Goal: Task Accomplishment & Management: Manage account settings

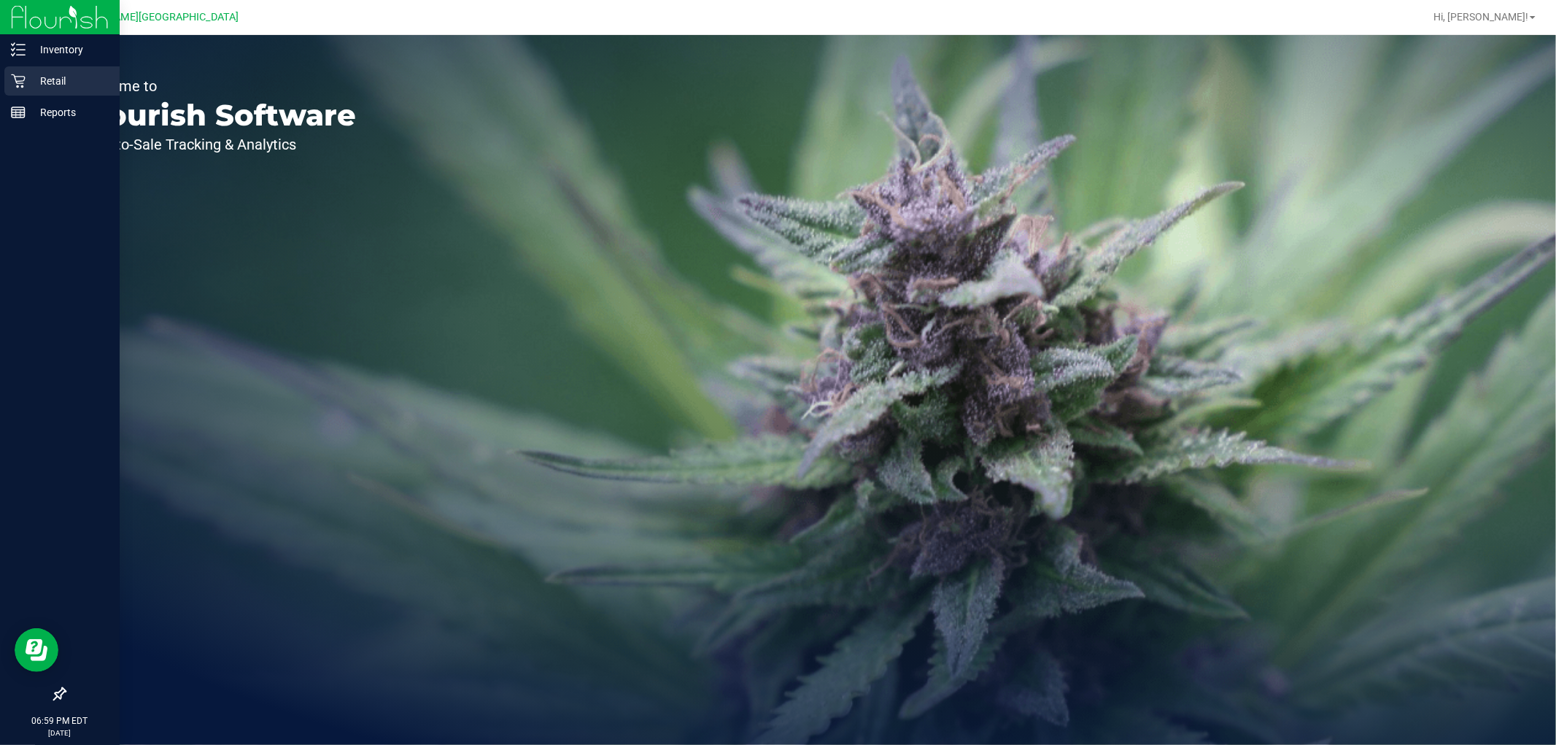
click at [42, 70] on div "Retail" at bounding box center [61, 80] width 115 height 29
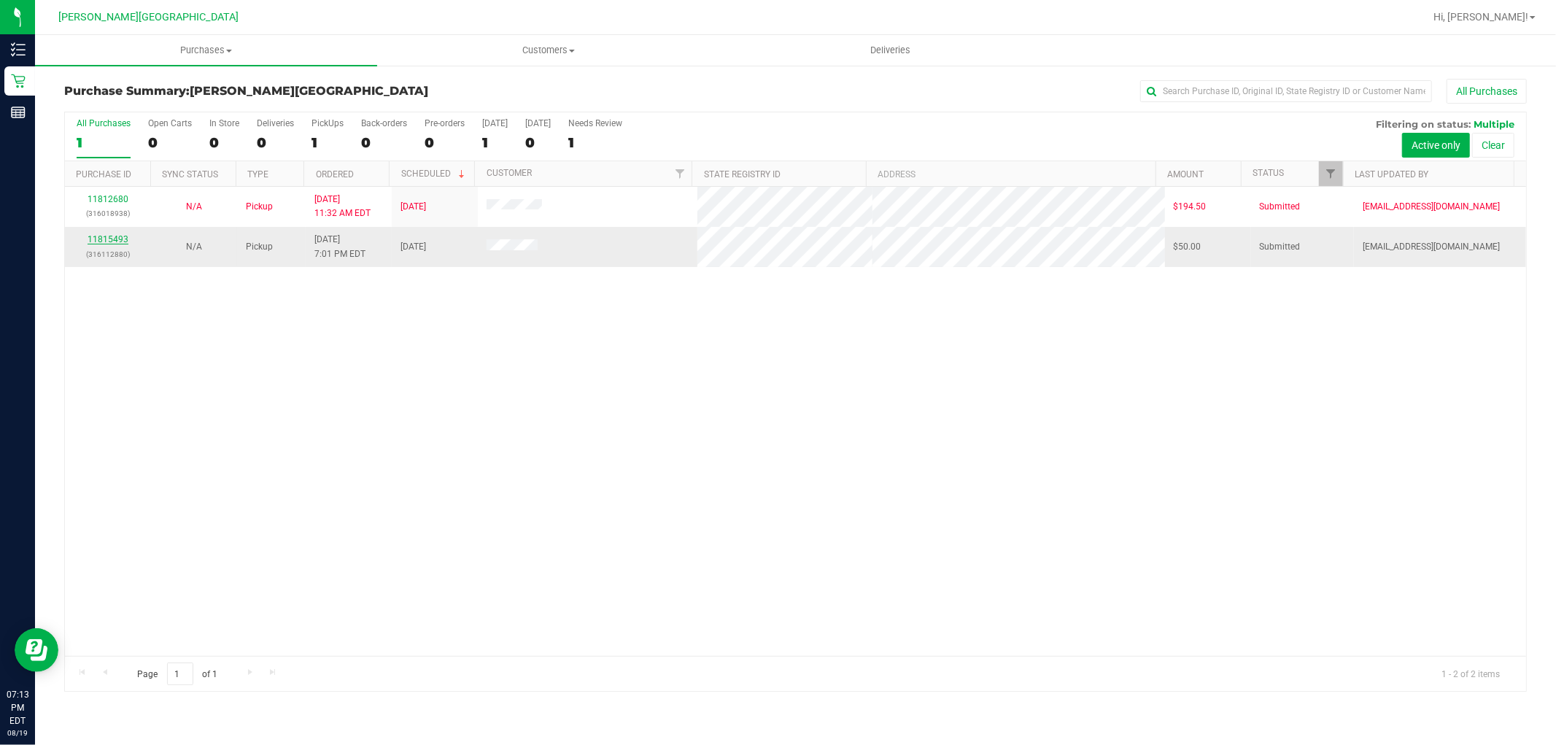
click at [118, 239] on link "11815493" at bounding box center [108, 239] width 41 height 10
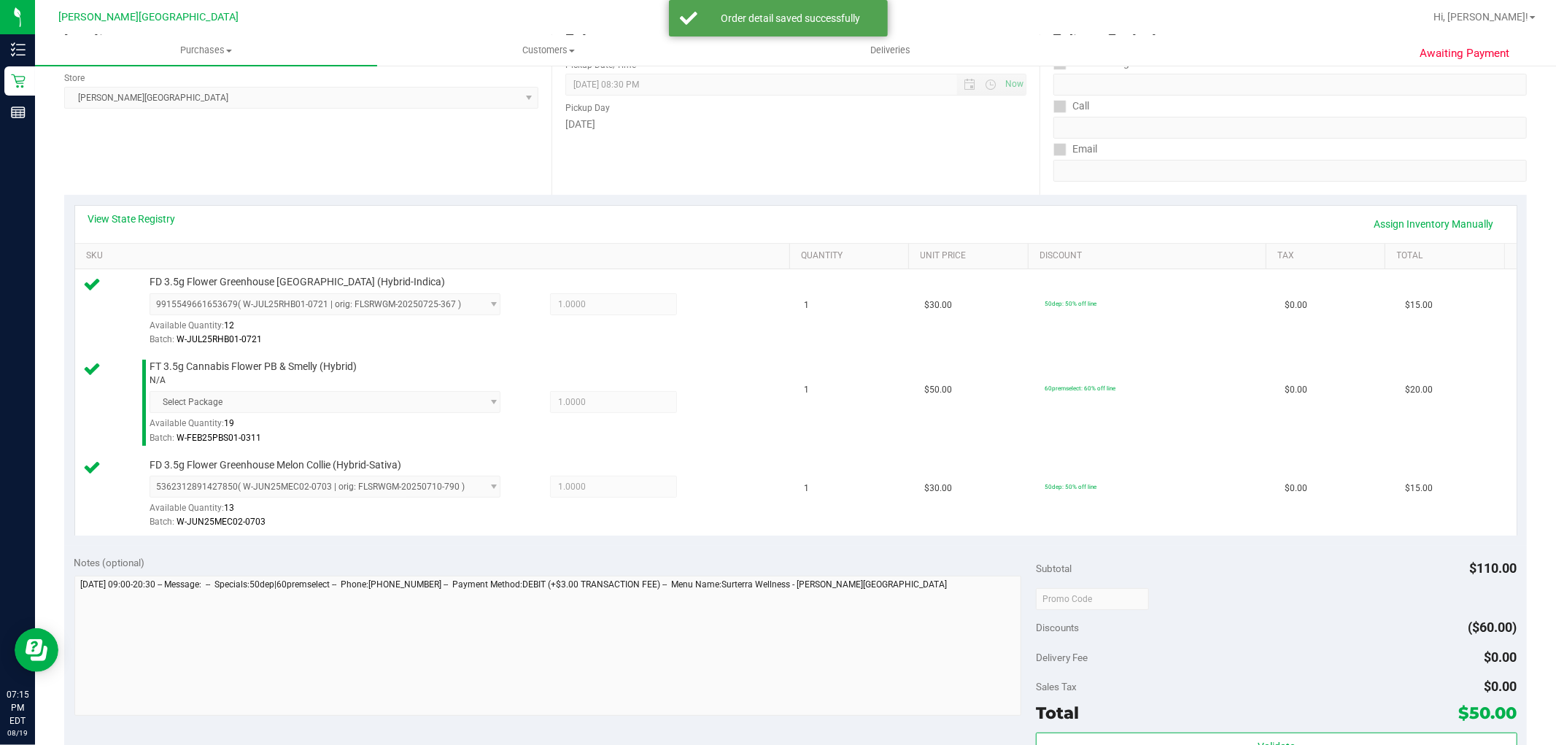
scroll to position [324, 0]
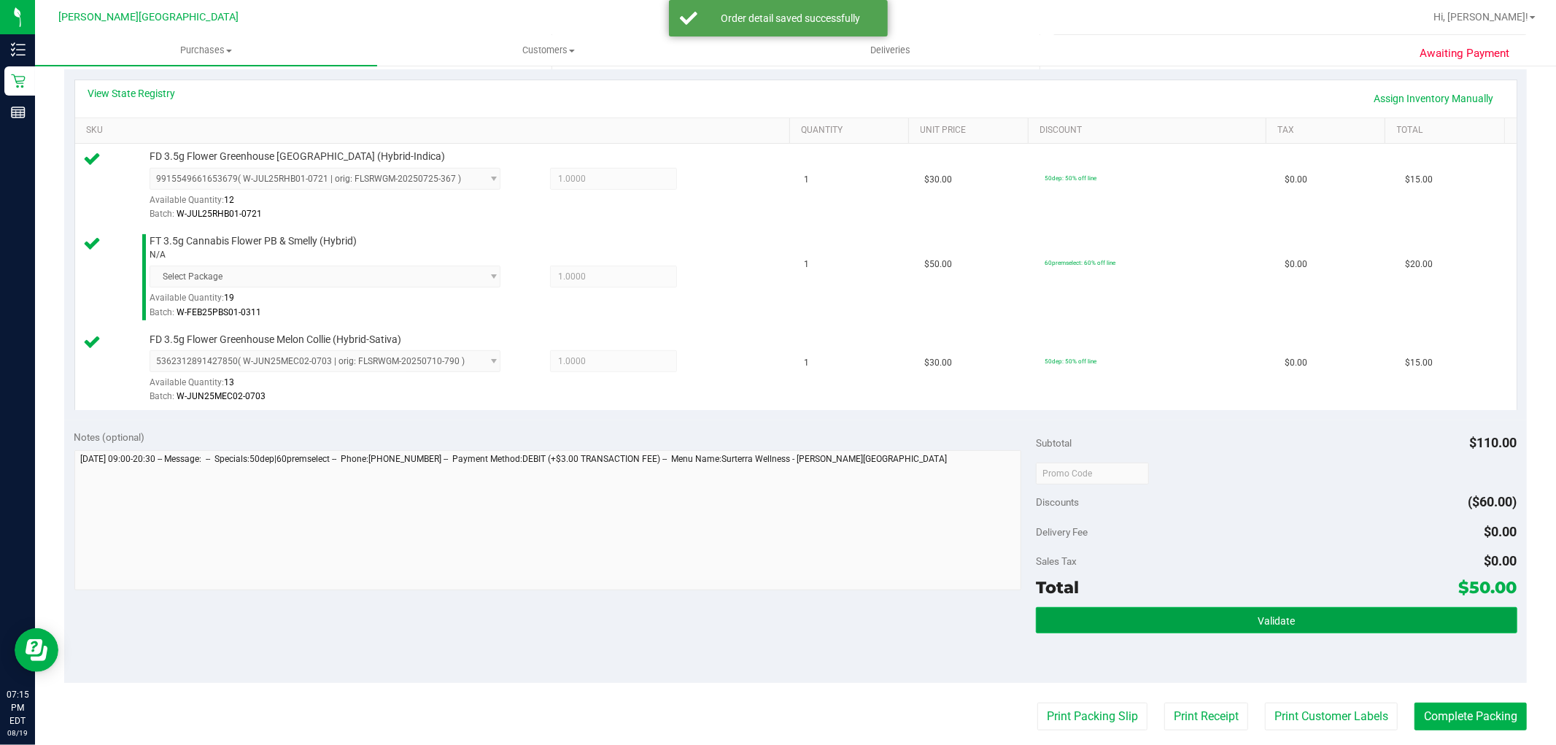
click at [1277, 613] on button "Validate" at bounding box center [1276, 620] width 481 height 26
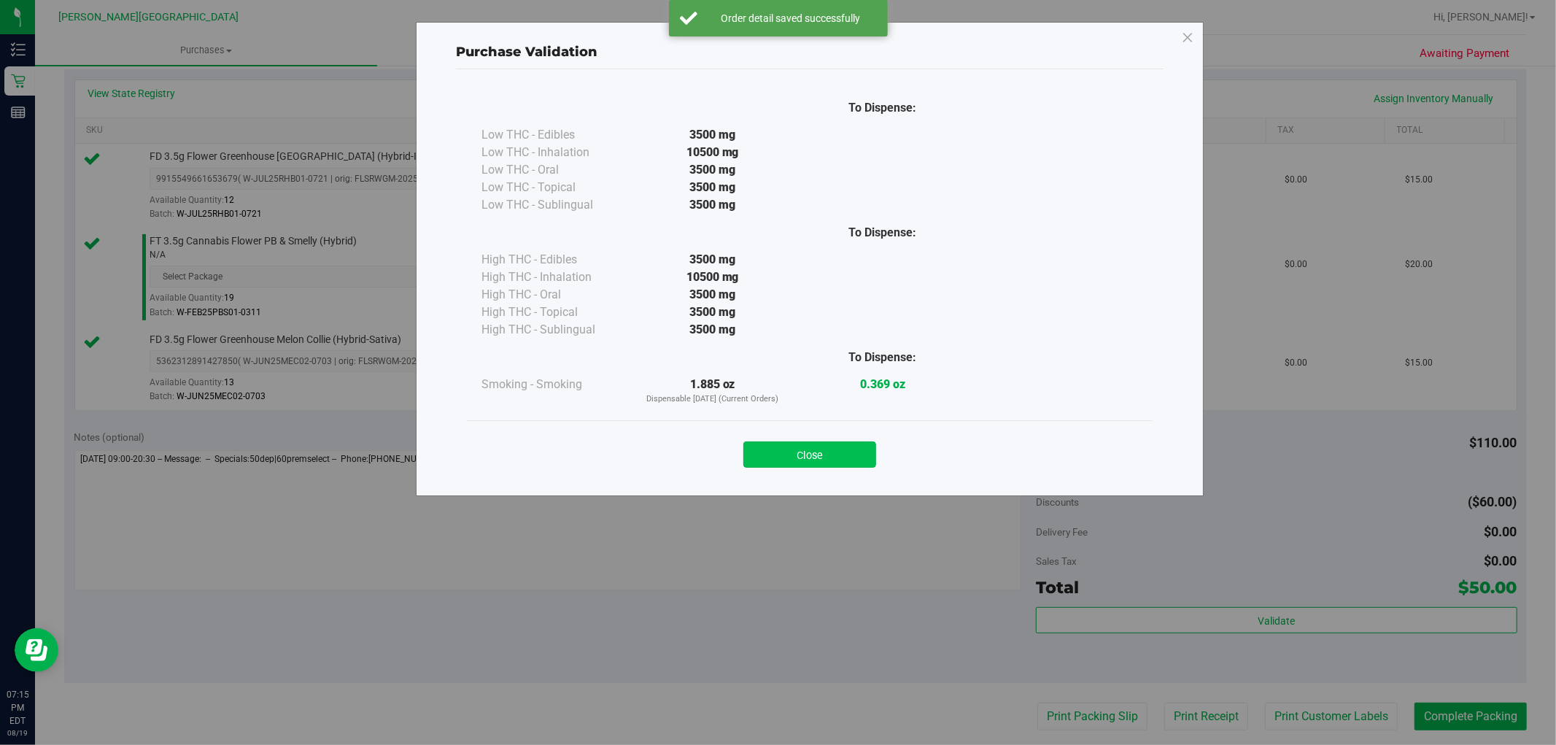
click at [853, 456] on button "Close" at bounding box center [809, 454] width 133 height 26
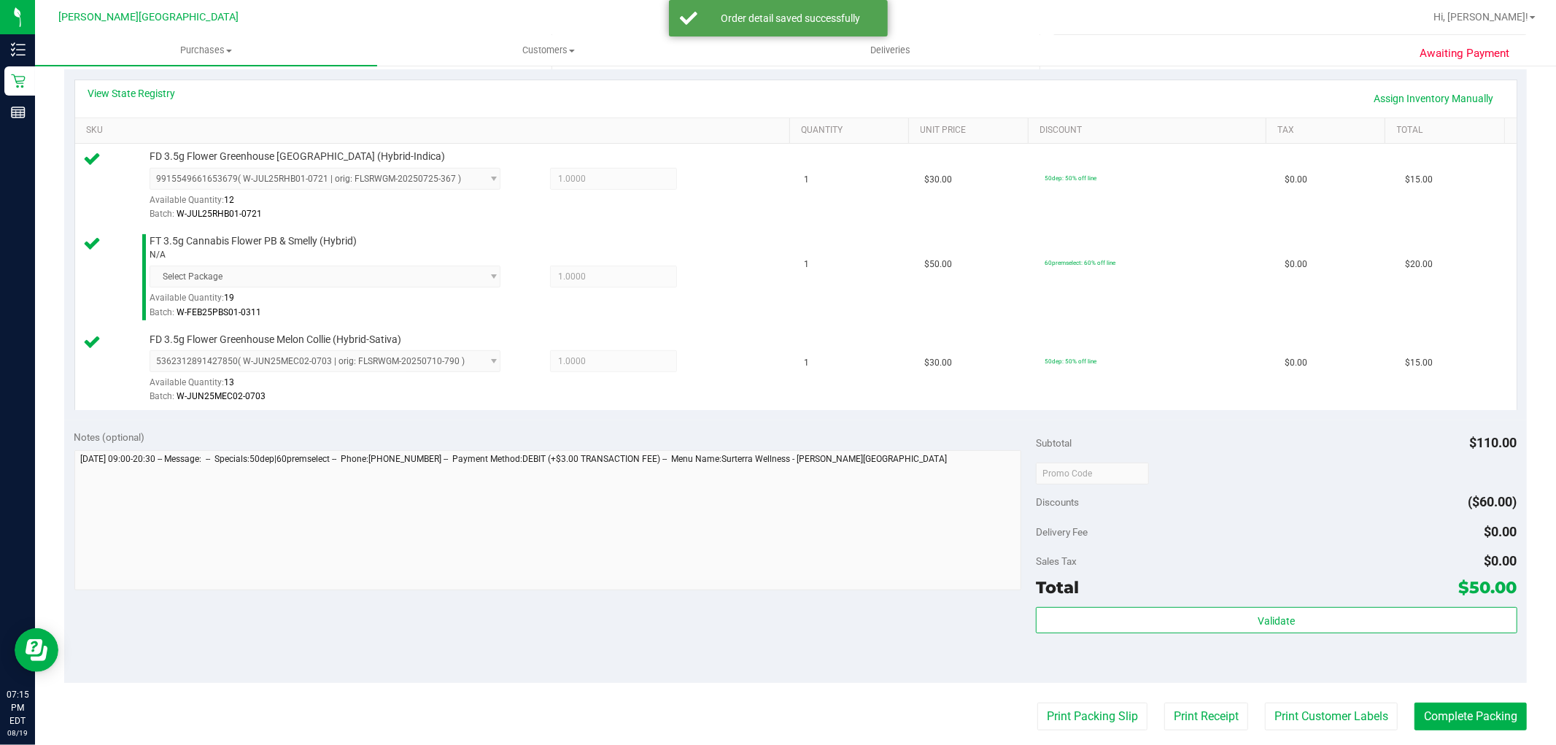
click at [1427, 699] on purchase-details "Back Edit Purchase Cancel Purchase View Profile # 11815493 BioTrack ID: - Submi…" at bounding box center [795, 389] width 1463 height 1268
click at [1431, 716] on button "Complete Packing" at bounding box center [1470, 716] width 112 height 28
